Goal: Task Accomplishment & Management: Complete application form

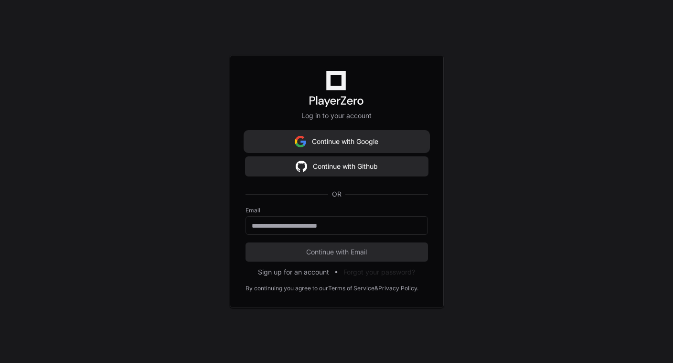
click at [330, 144] on button "Continue with Google" at bounding box center [337, 141] width 182 height 19
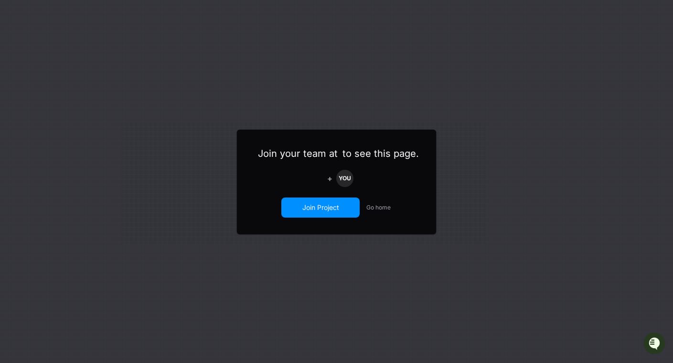
click at [316, 209] on button "Join Project" at bounding box center [320, 207] width 76 height 18
click at [322, 207] on button "Join Project" at bounding box center [320, 207] width 76 height 18
